Goal: Information Seeking & Learning: Learn about a topic

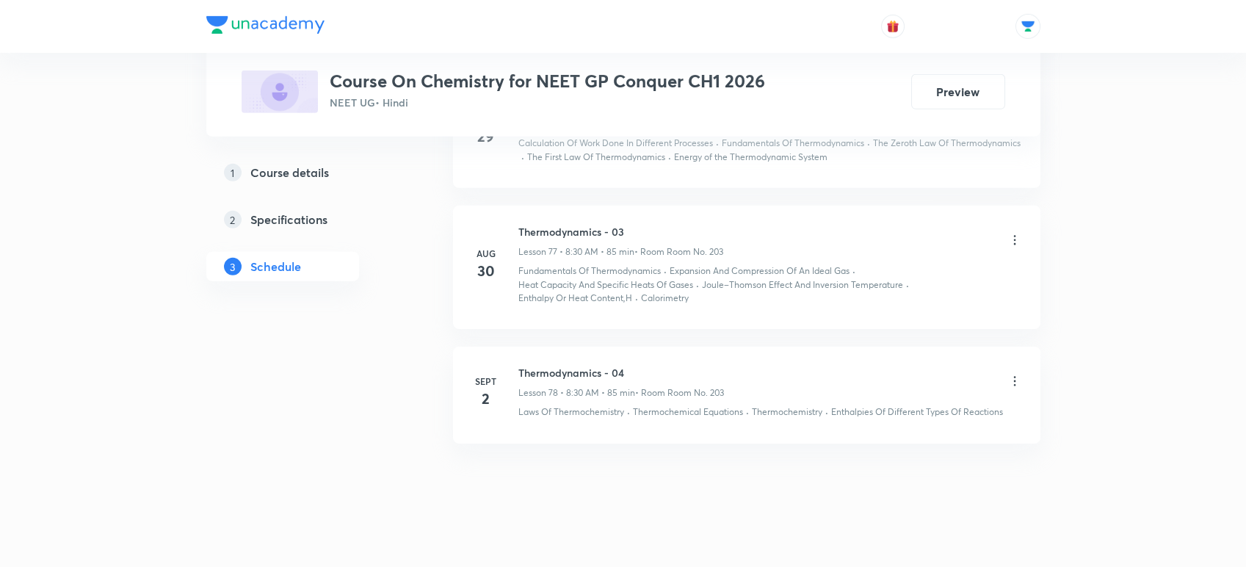
scroll to position [9533, 0]
drag, startPoint x: 519, startPoint y: 358, endPoint x: 662, endPoint y: 364, distance: 142.7
click at [662, 365] on h6 "Thermodynamics - 04" at bounding box center [622, 372] width 206 height 15
copy h6 "Thermodynamics - 04"
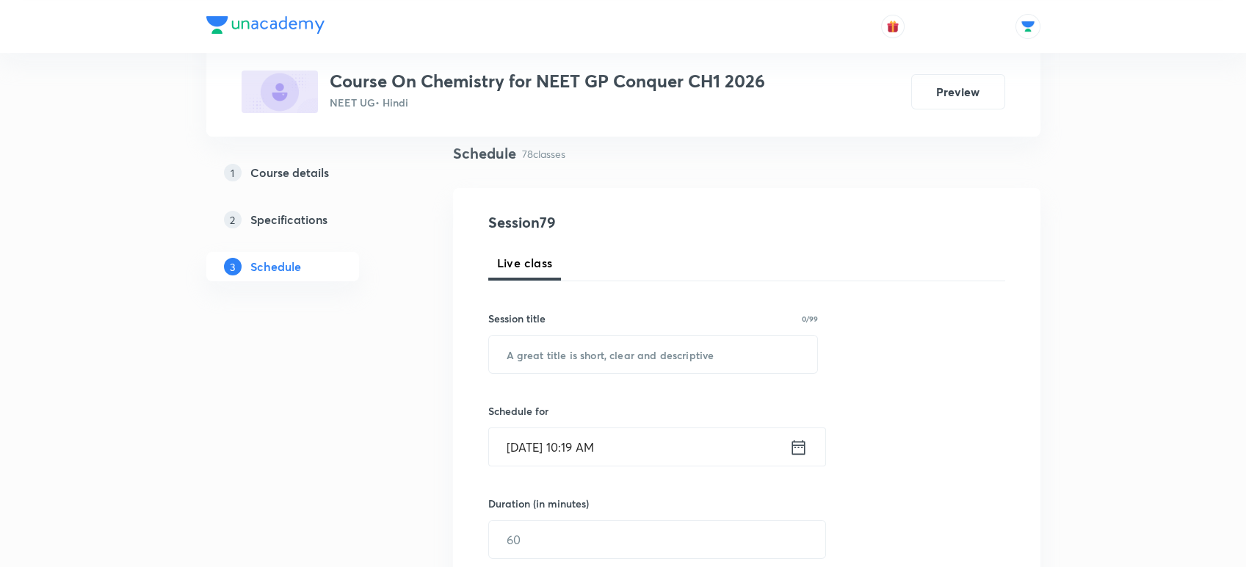
scroll to position [109, 0]
click at [541, 345] on input "text" at bounding box center [653, 351] width 329 height 37
paste input "Thermodynamics - 04"
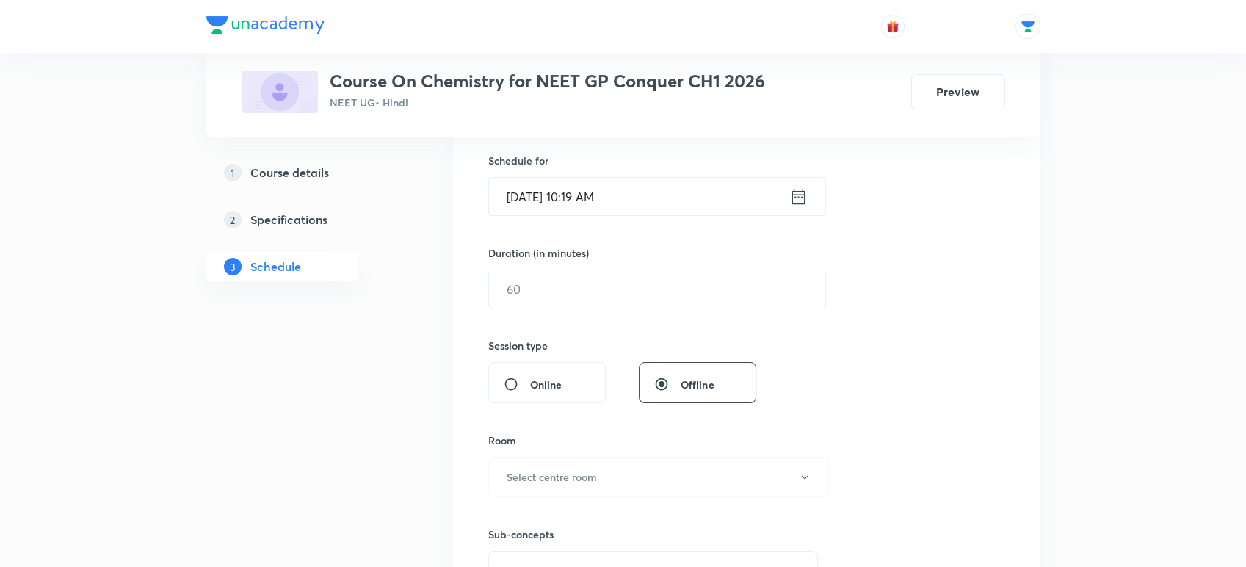
scroll to position [375, 0]
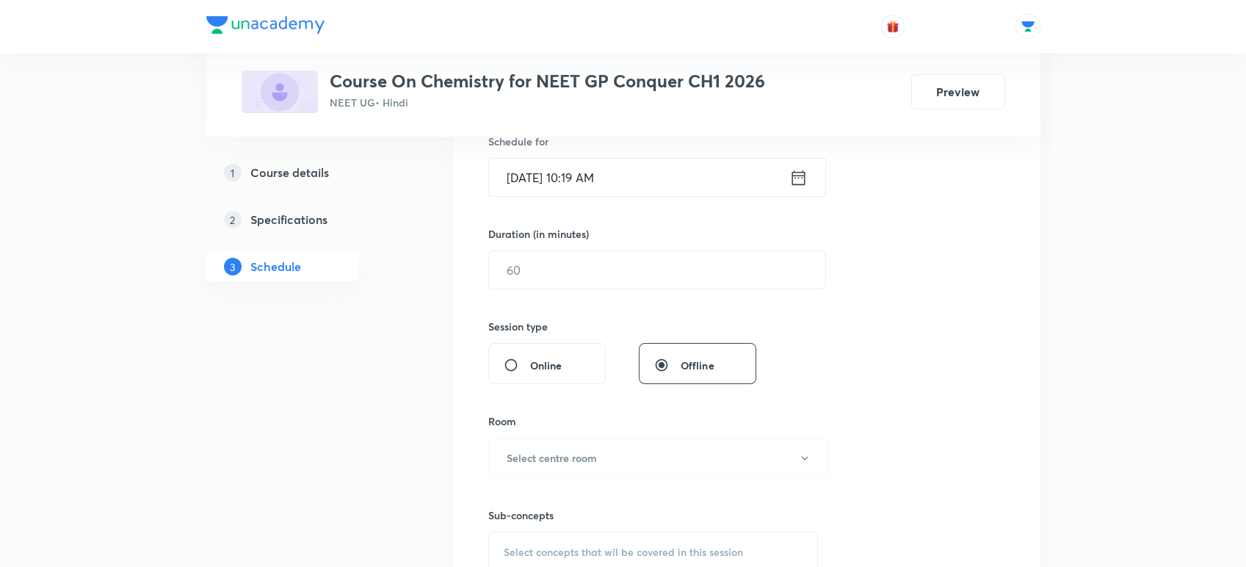
type input "Thermodynamics - 05"
click at [795, 176] on icon at bounding box center [799, 177] width 18 height 21
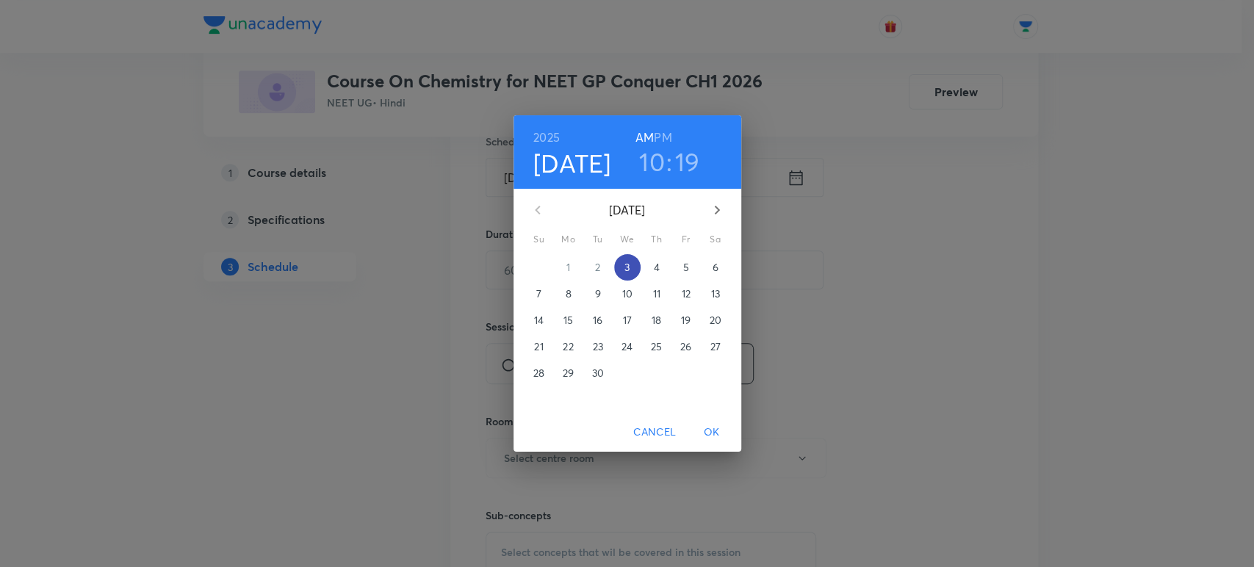
click at [619, 267] on span "3" at bounding box center [627, 267] width 26 height 15
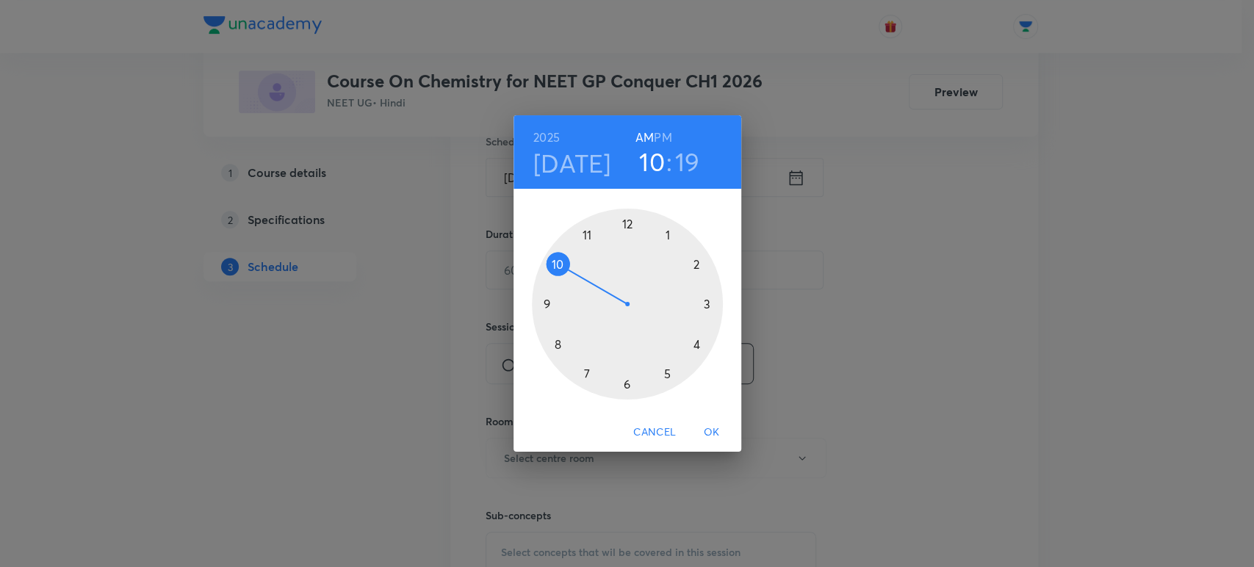
click at [562, 261] on div at bounding box center [627, 304] width 191 height 191
click at [699, 346] on div at bounding box center [627, 304] width 191 height 191
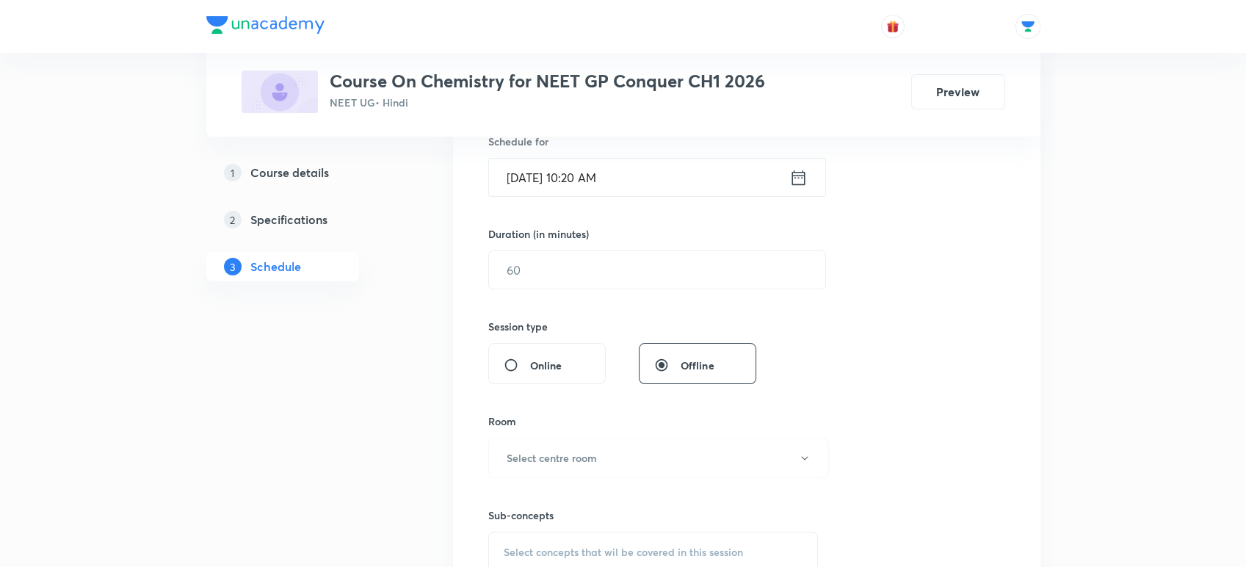
click at [609, 182] on input "Sept 3, 2025, 10:20 AM" at bounding box center [639, 177] width 300 height 37
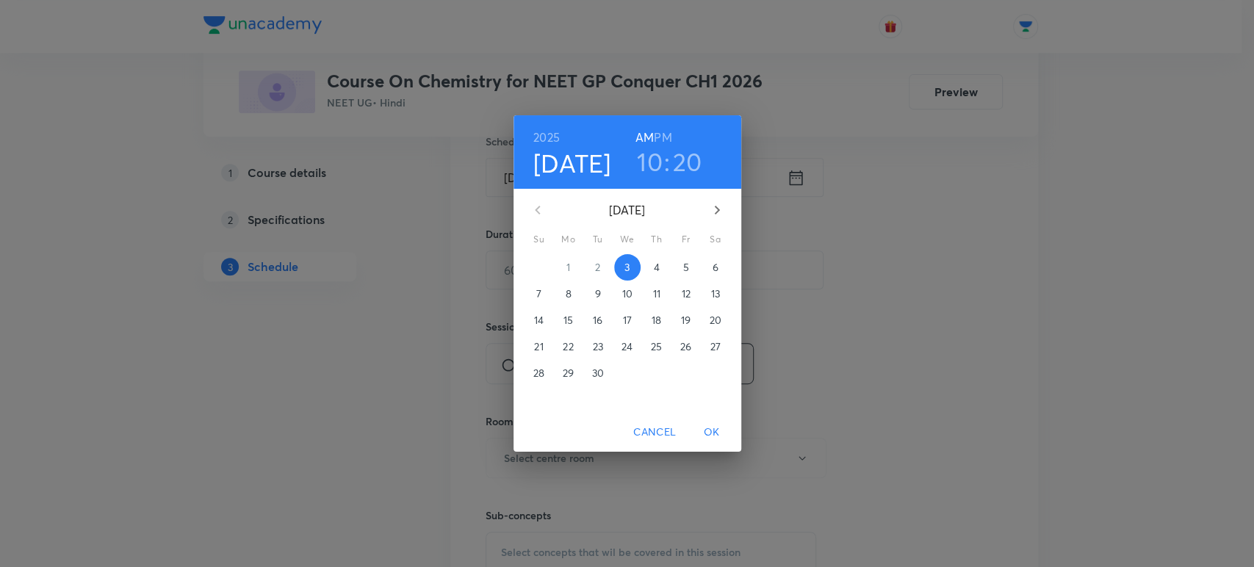
click at [682, 159] on h3 "20" at bounding box center [687, 161] width 29 height 31
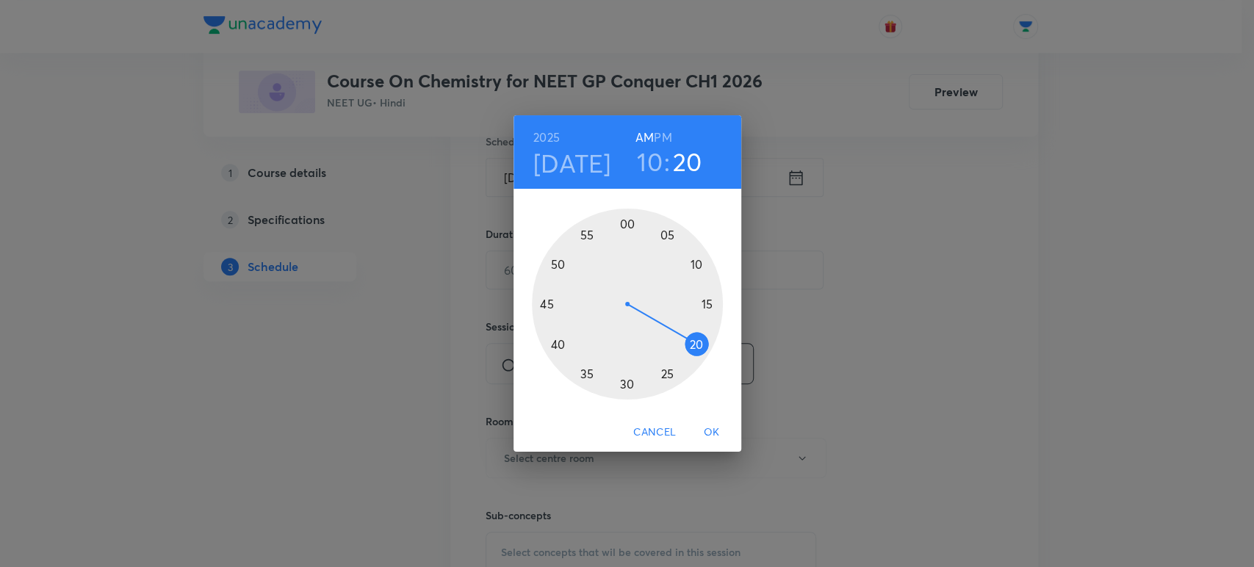
click at [669, 375] on div at bounding box center [627, 304] width 191 height 191
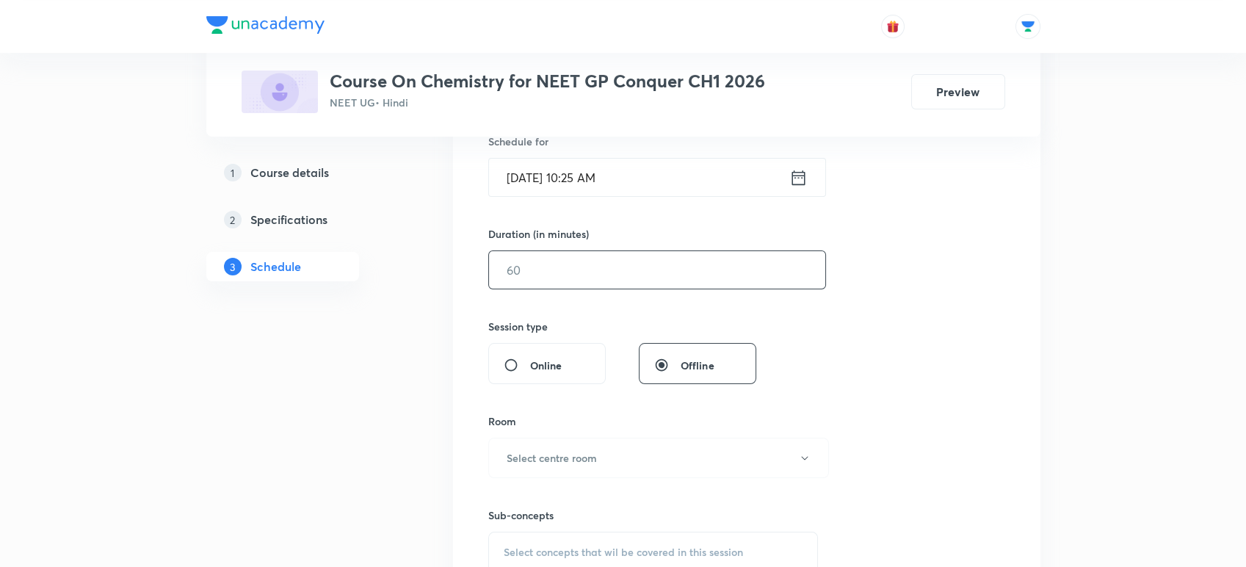
click at [513, 264] on input "text" at bounding box center [657, 269] width 336 height 37
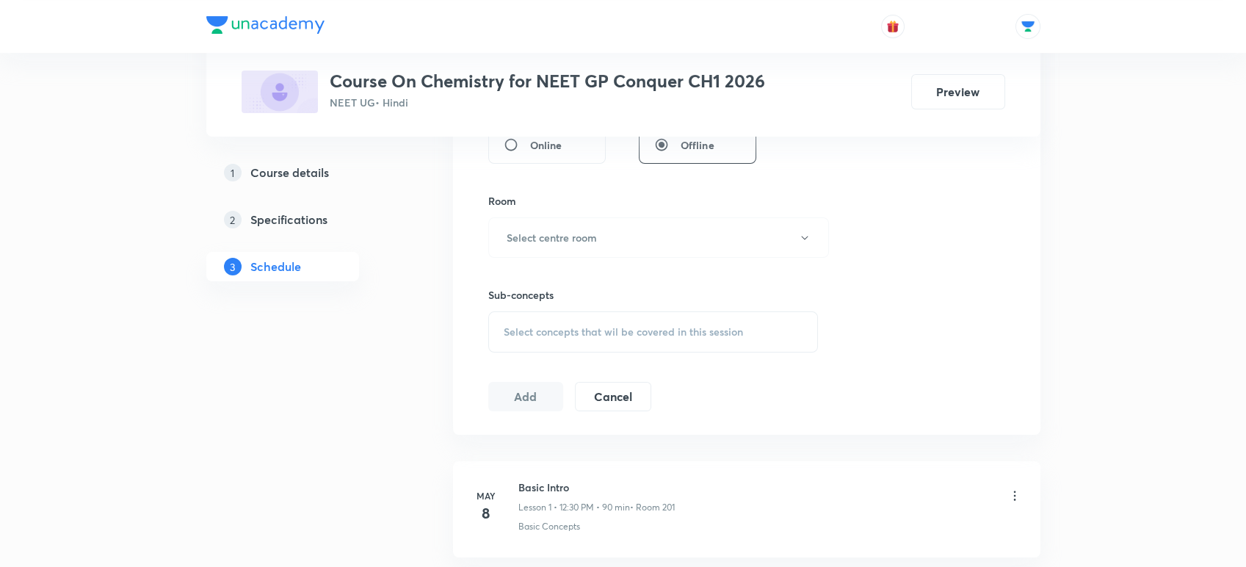
scroll to position [604, 0]
type input "60"
click at [533, 216] on button "Select centre room" at bounding box center [658, 229] width 341 height 40
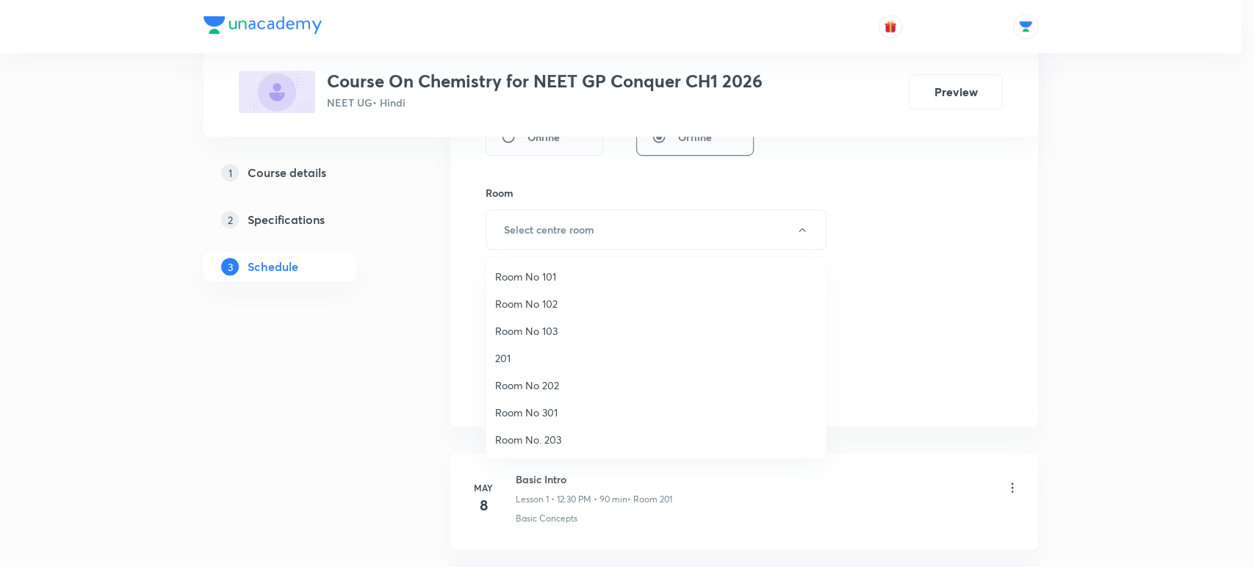
click at [519, 436] on span "Room No. 203" at bounding box center [656, 439] width 322 height 15
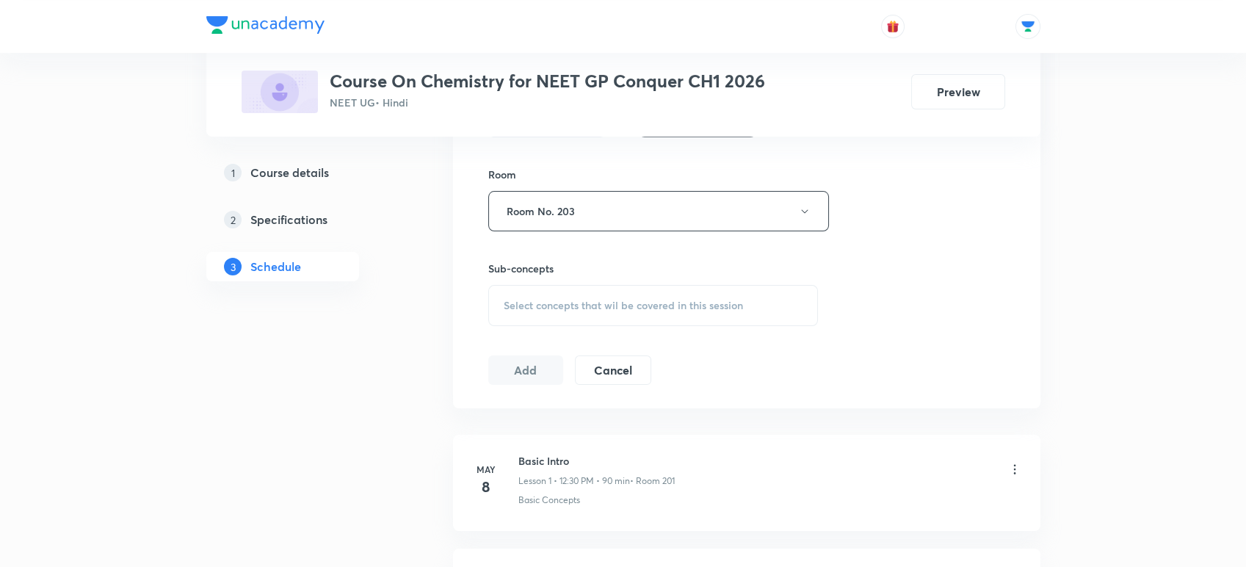
scroll to position [623, 0]
click at [508, 304] on span "Select concepts that wil be covered in this session" at bounding box center [623, 305] width 239 height 12
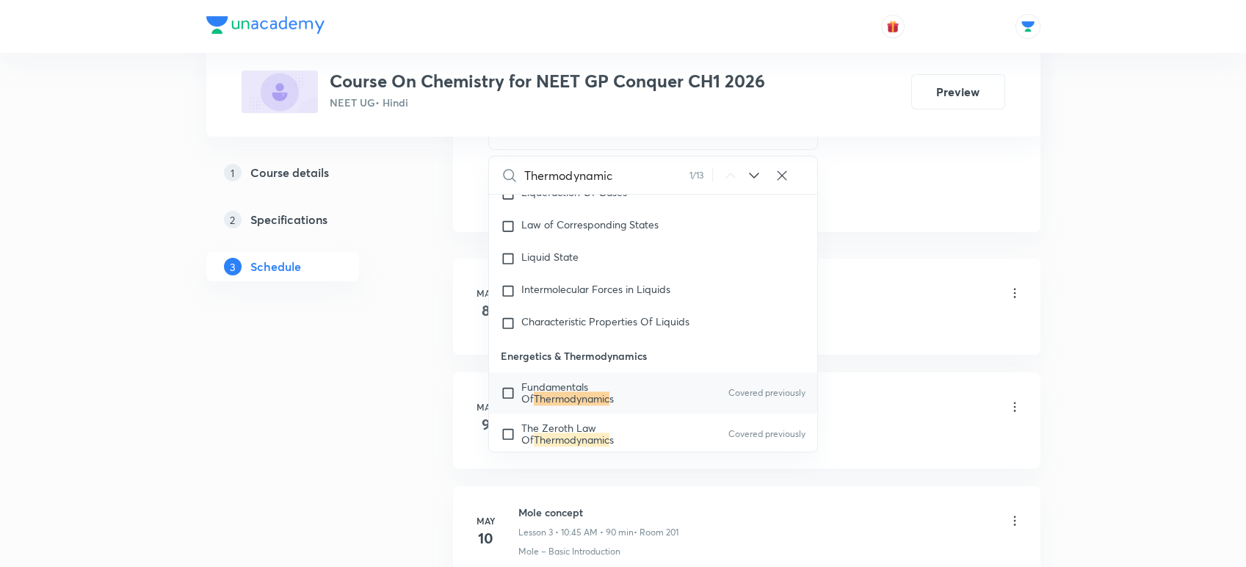
scroll to position [3250, 0]
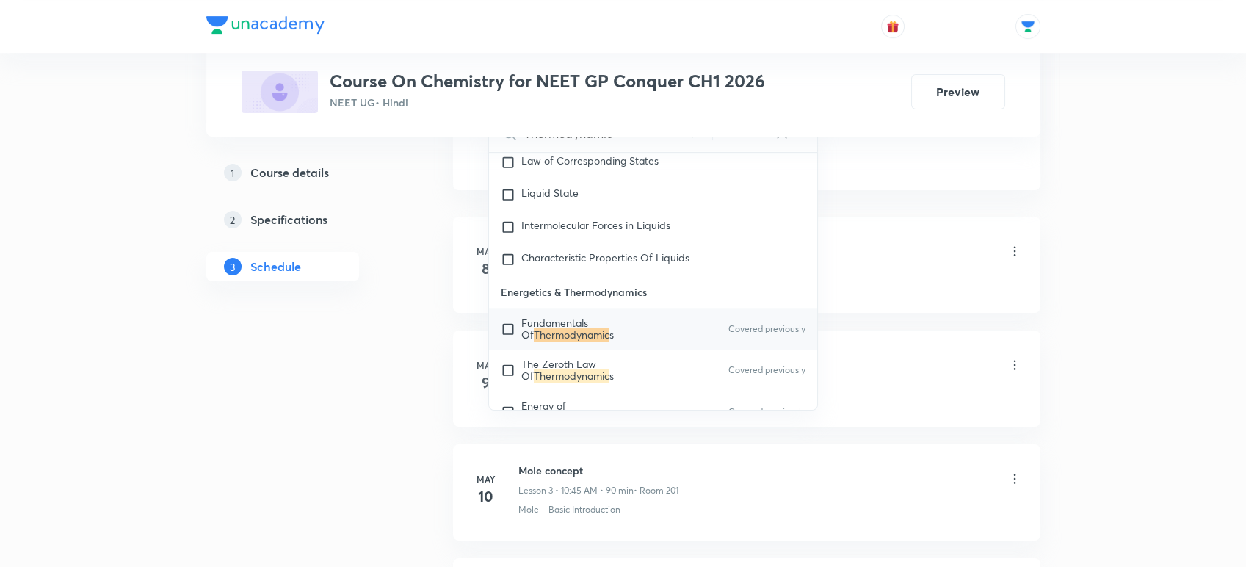
type input "Thermodynamic"
click at [561, 342] on mark "Thermodynamic" at bounding box center [572, 335] width 76 height 14
checkbox input "true"
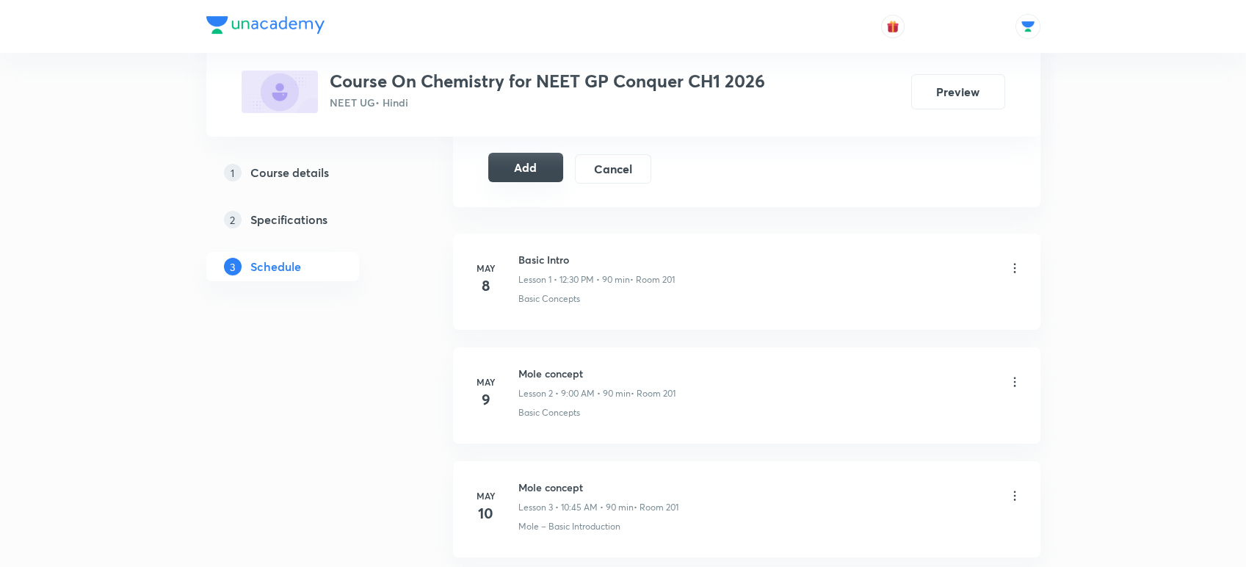
click at [511, 166] on button "Add" at bounding box center [526, 167] width 76 height 29
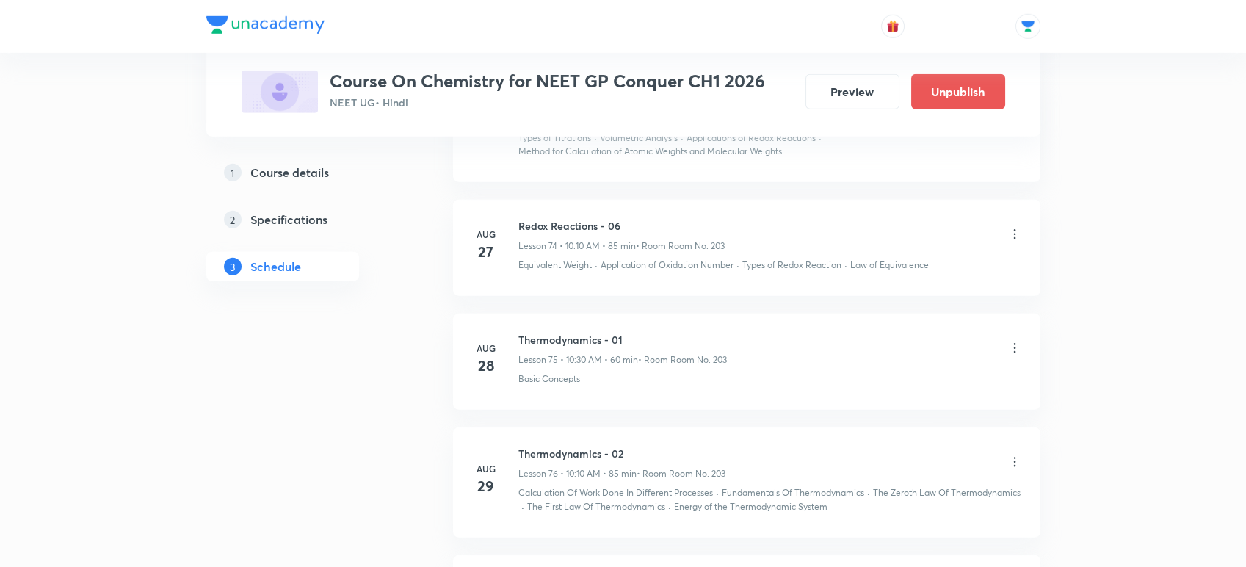
scroll to position [8973, 0]
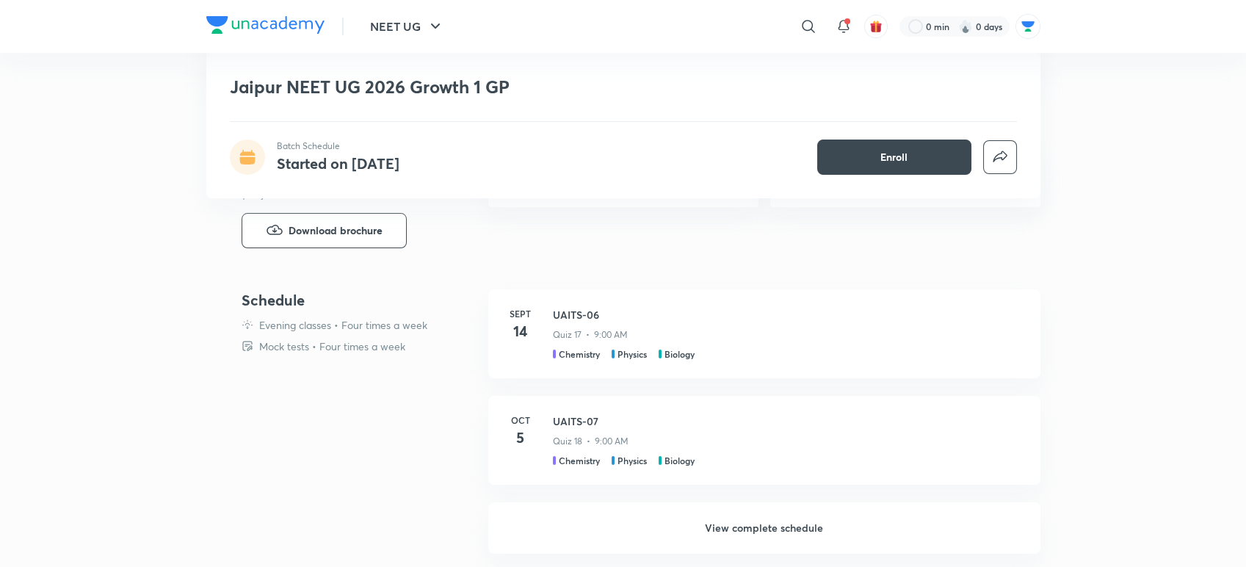
scroll to position [300, 0]
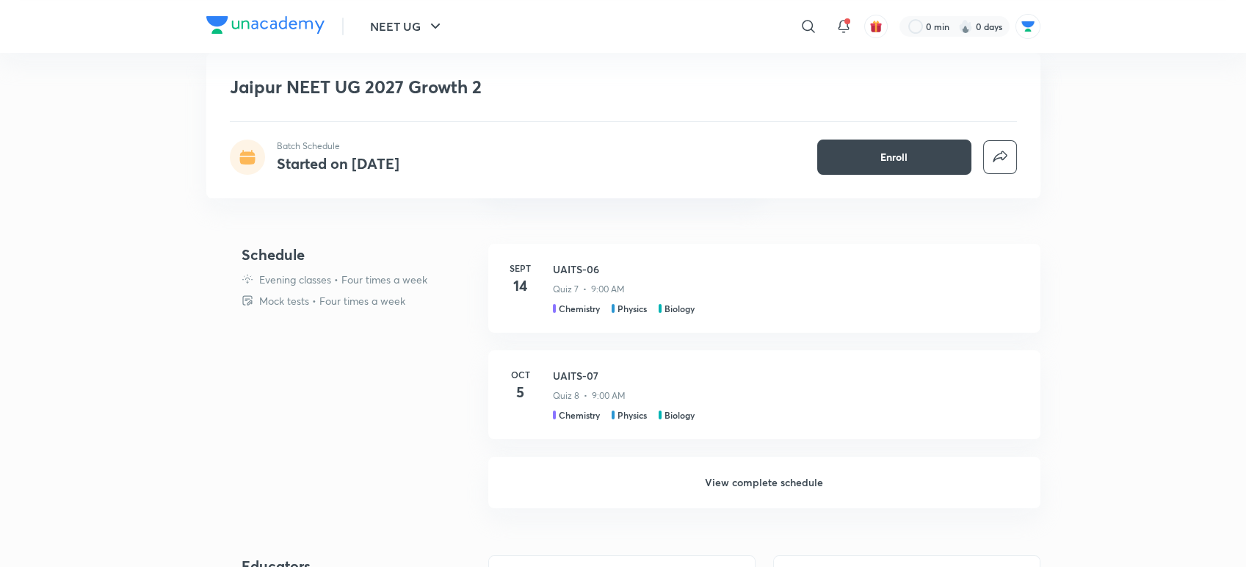
scroll to position [494, 0]
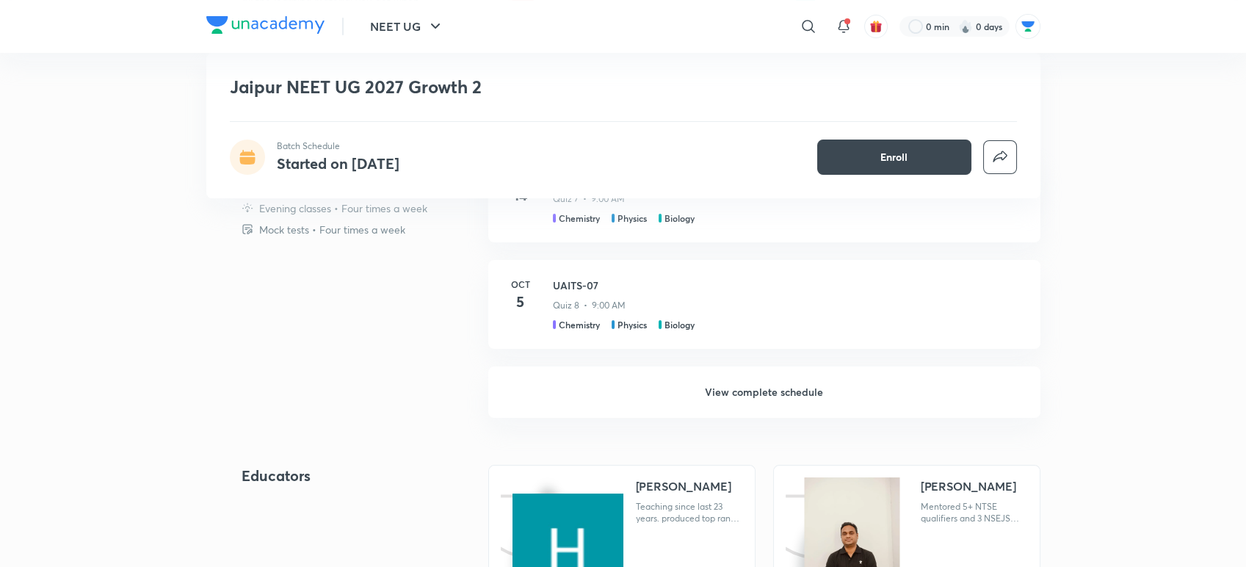
click at [707, 386] on h6 "View complete schedule" at bounding box center [764, 392] width 552 height 51
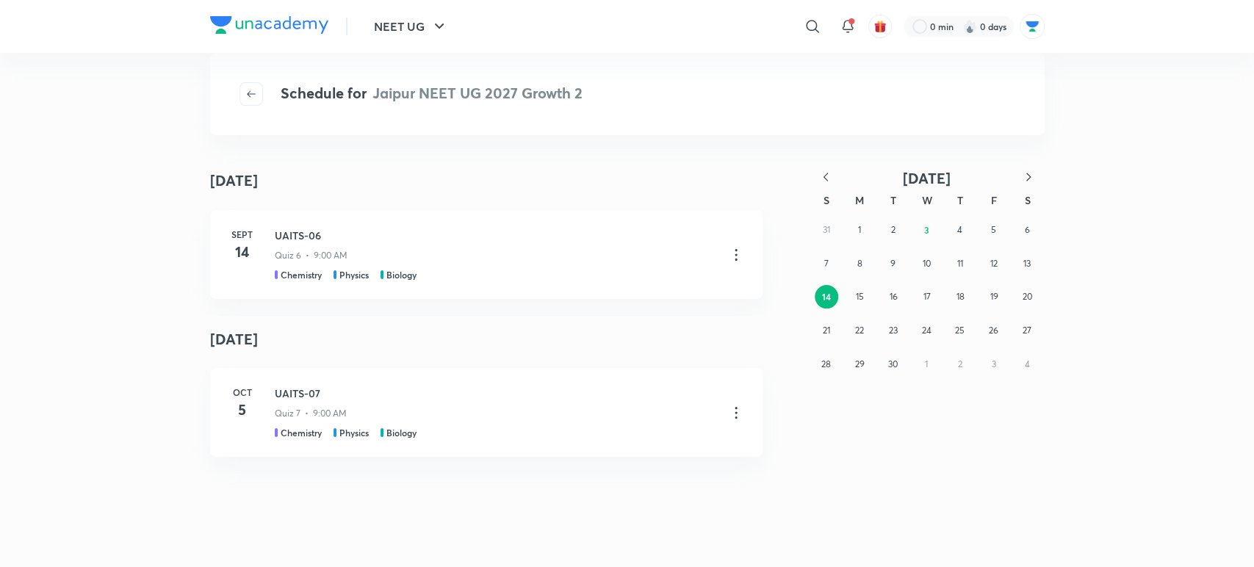
click at [826, 226] on div "31 1 2 3 4 5 6 7 8 9 10 11 12 13 14 15 16 17 18 19 20 21 22 23 24 25 26 27 28 2…" at bounding box center [926, 296] width 235 height 167
click at [829, 179] on icon "button" at bounding box center [825, 177] width 15 height 15
click at [827, 403] on abbr "31" at bounding box center [825, 397] width 7 height 11
